Goal: Check status: Check status

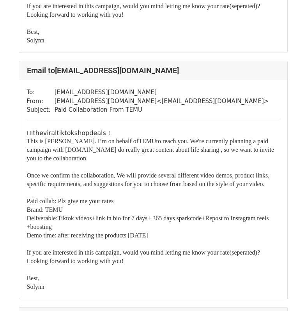
scroll to position [351, 0]
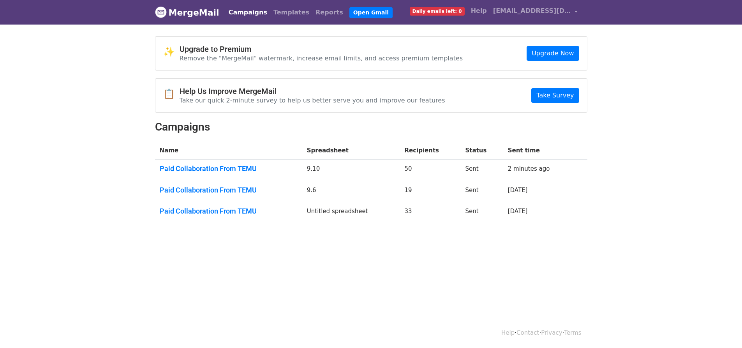
click at [331, 188] on td "9.6" at bounding box center [351, 191] width 98 height 21
click at [247, 187] on link "Paid Collaboration From TEMU" at bounding box center [229, 190] width 138 height 9
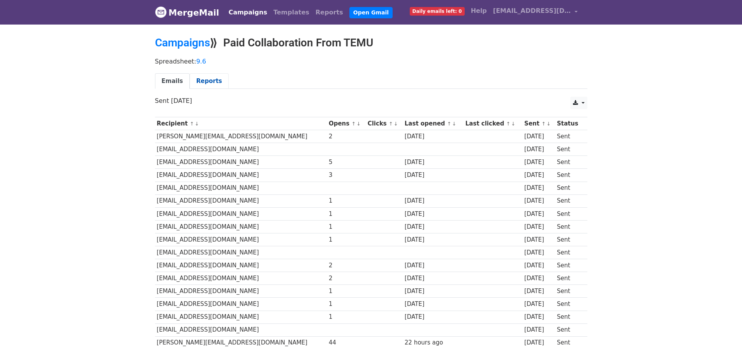
click at [210, 78] on link "Reports" at bounding box center [209, 81] width 39 height 16
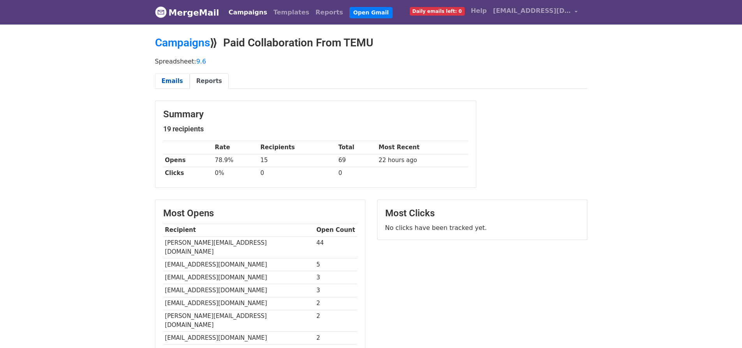
click at [178, 79] on link "Emails" at bounding box center [172, 81] width 35 height 16
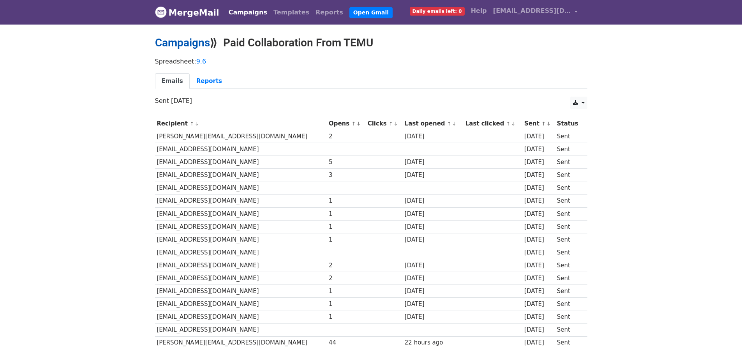
click at [194, 45] on link "Campaigns" at bounding box center [182, 42] width 55 height 13
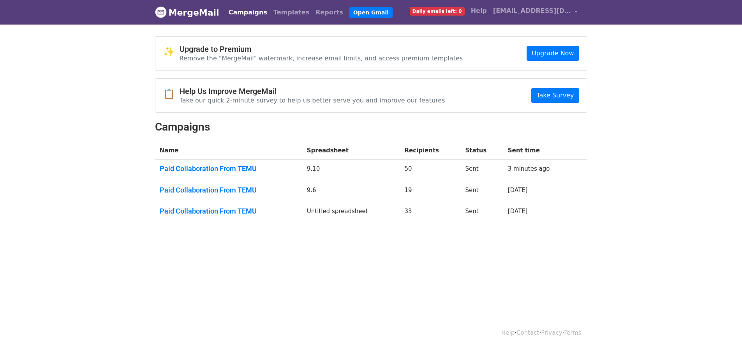
scroll to position [1, 0]
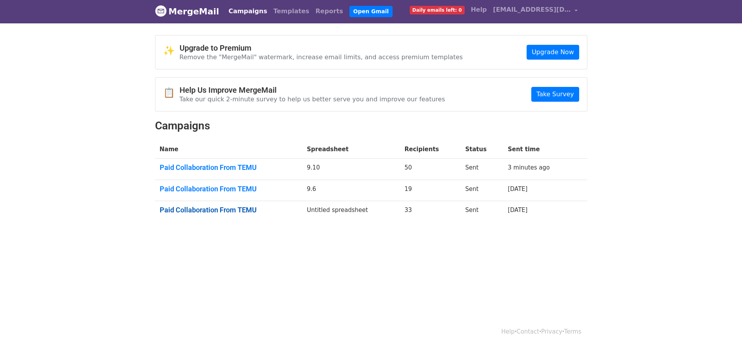
click at [233, 204] on td "Paid Collaboration From TEMU" at bounding box center [228, 211] width 147 height 21
click at [233, 206] on link "Paid Collaboration From TEMU" at bounding box center [229, 210] width 138 height 9
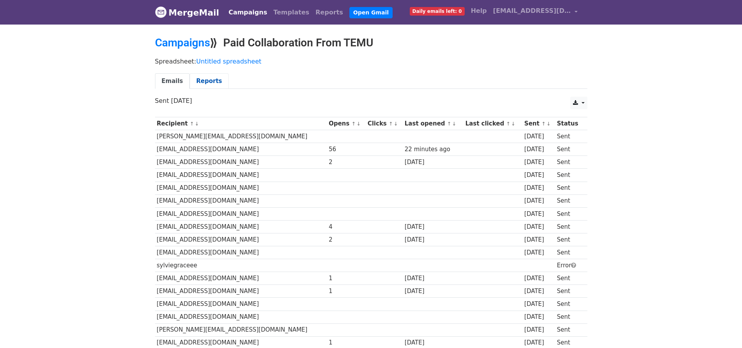
click at [205, 83] on link "Reports" at bounding box center [209, 81] width 39 height 16
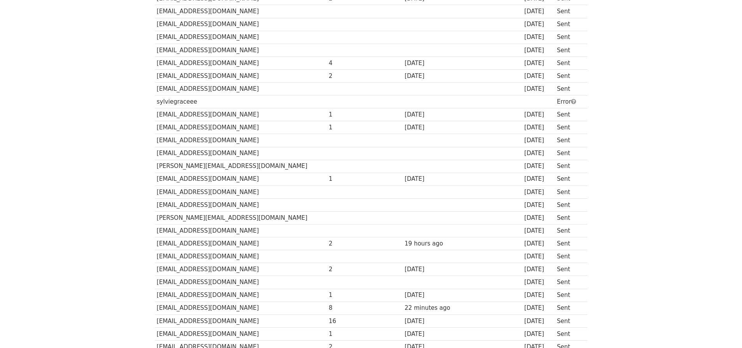
scroll to position [195, 0]
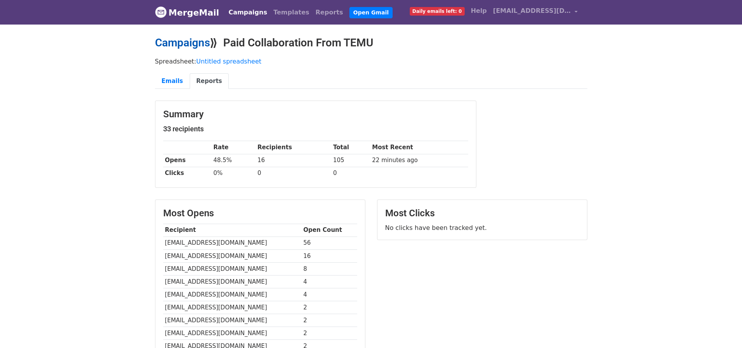
click at [194, 48] on link "Campaigns" at bounding box center [182, 42] width 55 height 13
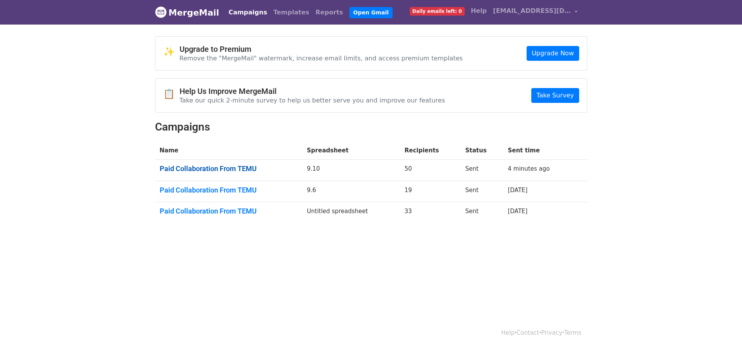
click at [212, 167] on link "Paid Collaboration From TEMU" at bounding box center [229, 168] width 138 height 9
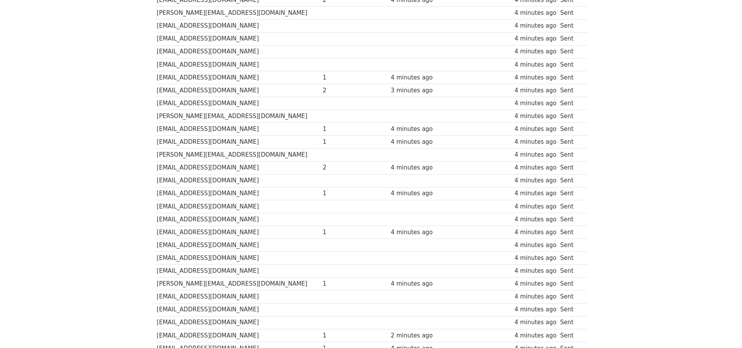
scroll to position [39, 0]
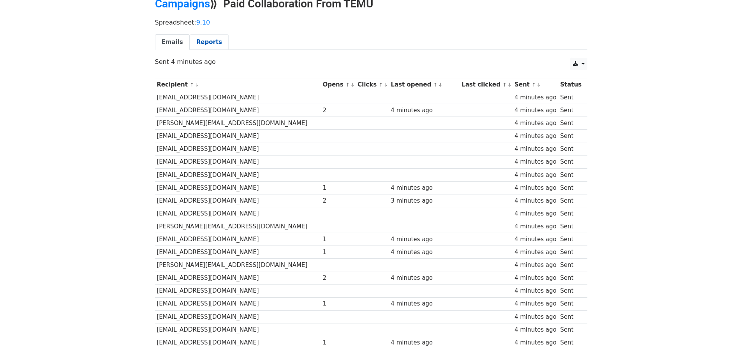
click at [212, 46] on link "Reports" at bounding box center [209, 42] width 39 height 16
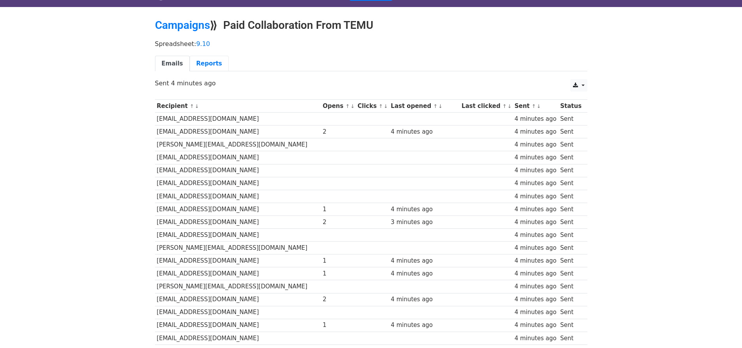
scroll to position [0, 0]
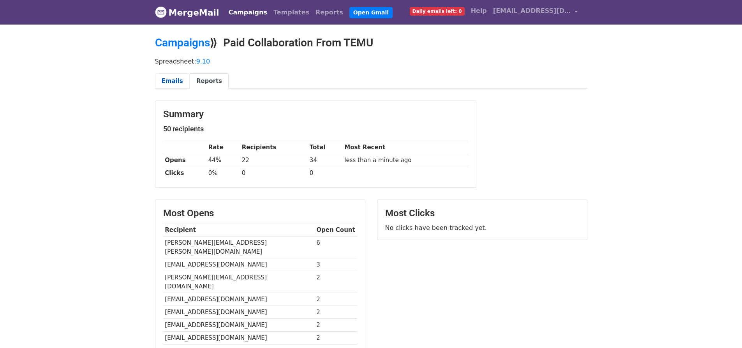
click at [171, 86] on link "Emails" at bounding box center [172, 81] width 35 height 16
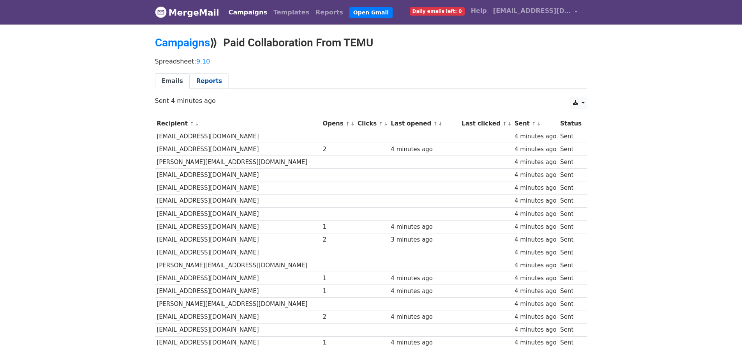
click at [202, 78] on link "Reports" at bounding box center [209, 81] width 39 height 16
click at [171, 80] on link "Emails" at bounding box center [172, 81] width 35 height 16
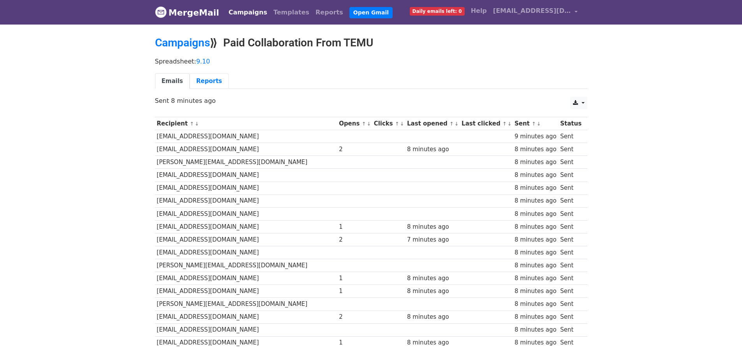
click at [198, 82] on link "Reports" at bounding box center [209, 81] width 39 height 16
